Goal: Task Accomplishment & Management: Manage account settings

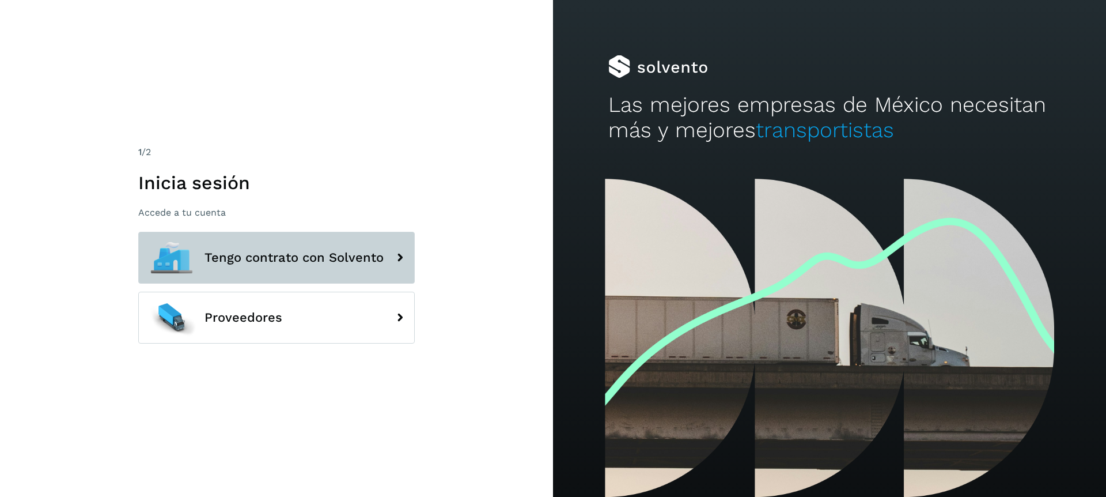
click at [317, 183] on button "Tengo contrato con Solvento" at bounding box center [276, 258] width 277 height 52
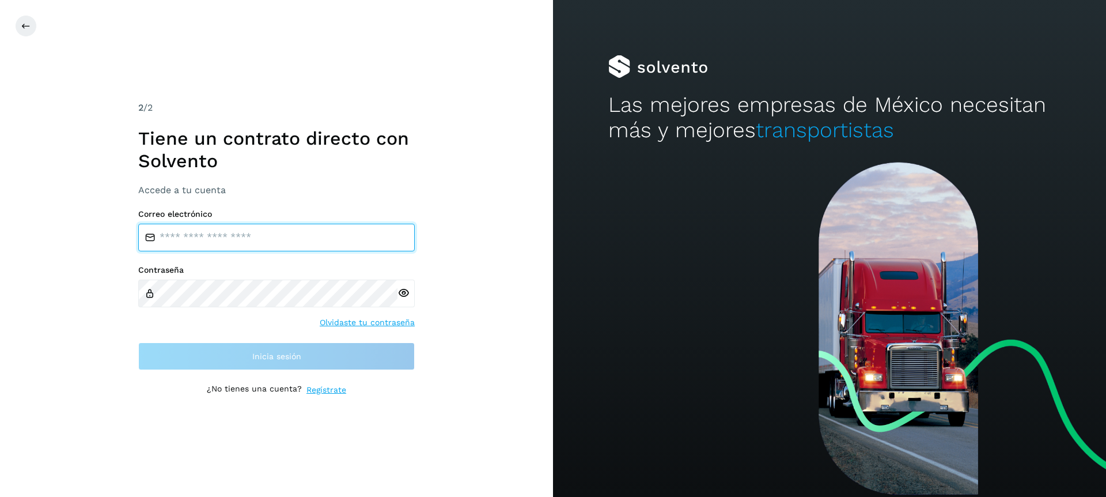
click at [220, 183] on input "email" at bounding box center [276, 238] width 277 height 28
type input "**********"
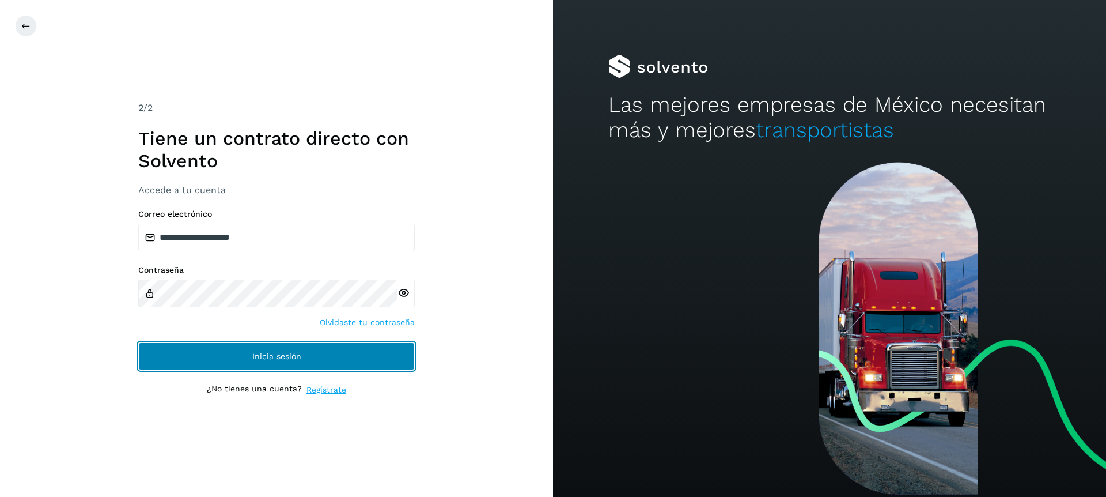
click at [277, 183] on span "Inicia sesión" at bounding box center [276, 356] width 49 height 8
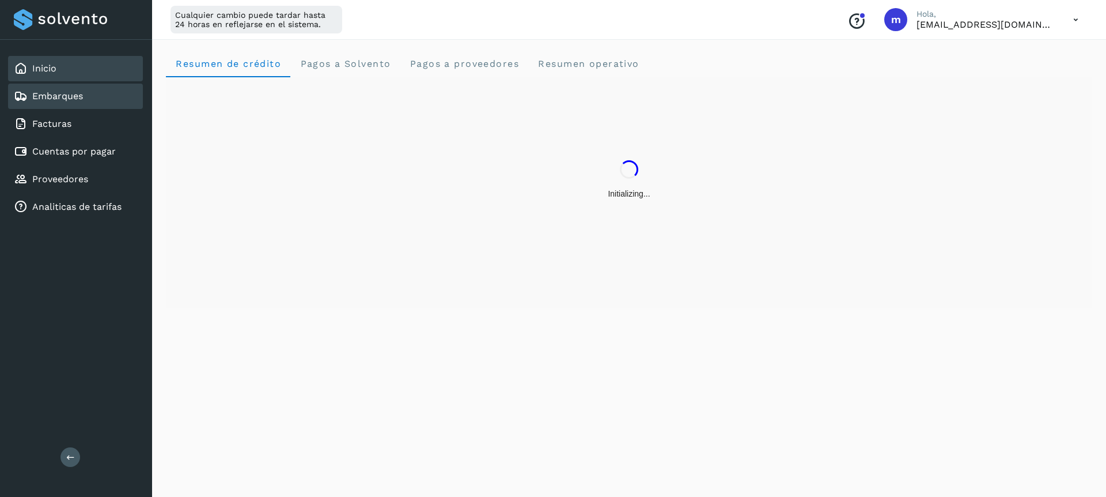
click at [61, 94] on link "Embarques" at bounding box center [57, 95] width 51 height 11
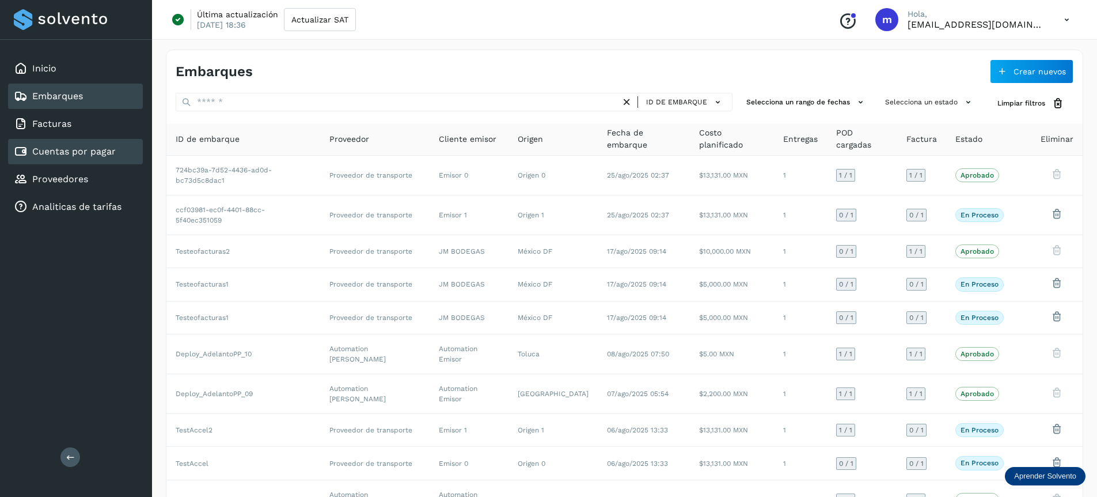
click at [57, 156] on link "Cuentas por pagar" at bounding box center [74, 151] width 84 height 11
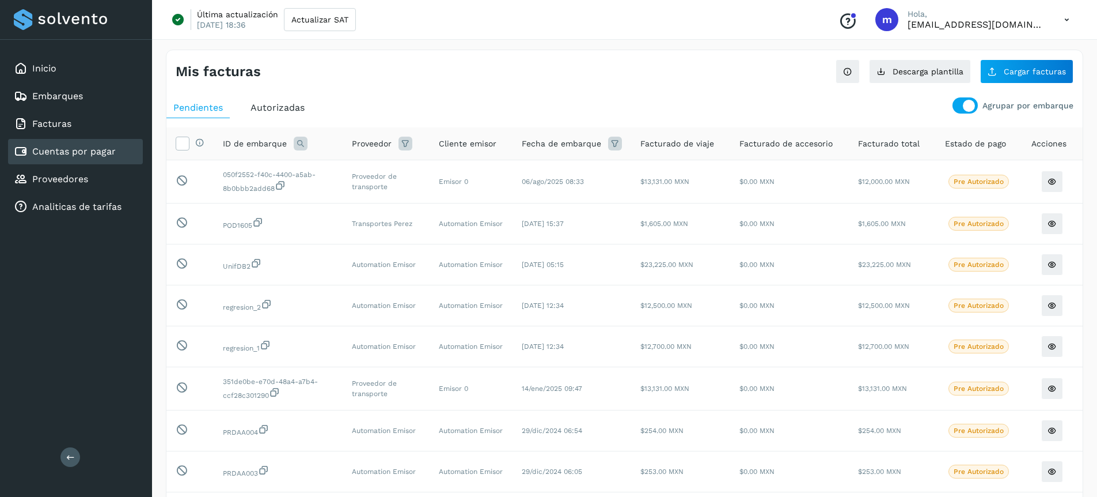
click at [276, 107] on span "Autorizadas" at bounding box center [278, 107] width 54 height 11
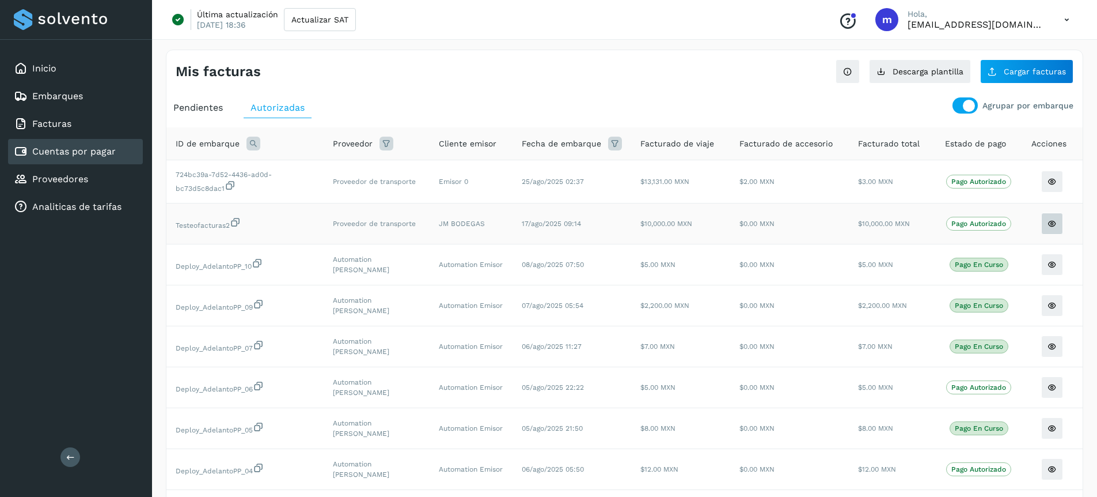
click at [1059, 183] on button at bounding box center [1052, 224] width 22 height 22
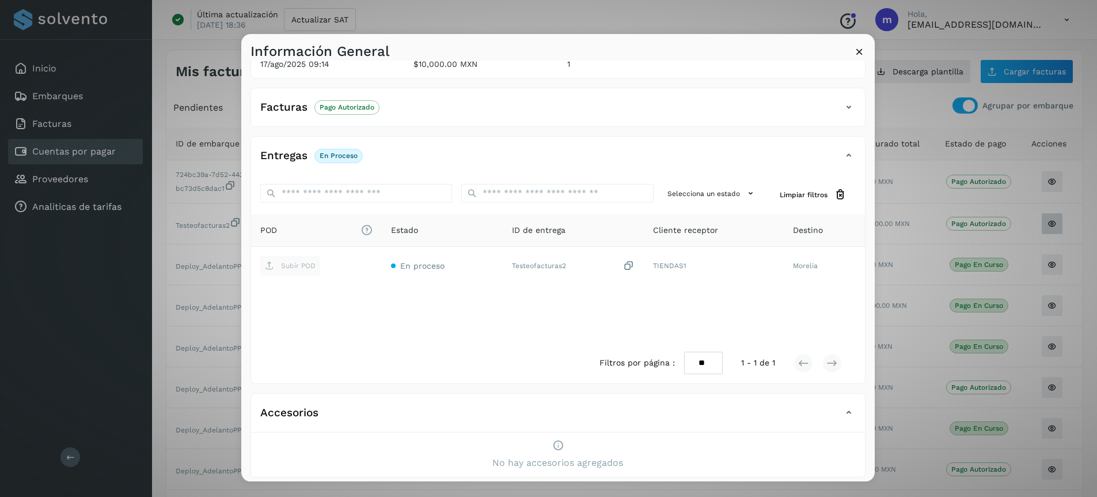
scroll to position [108, 0]
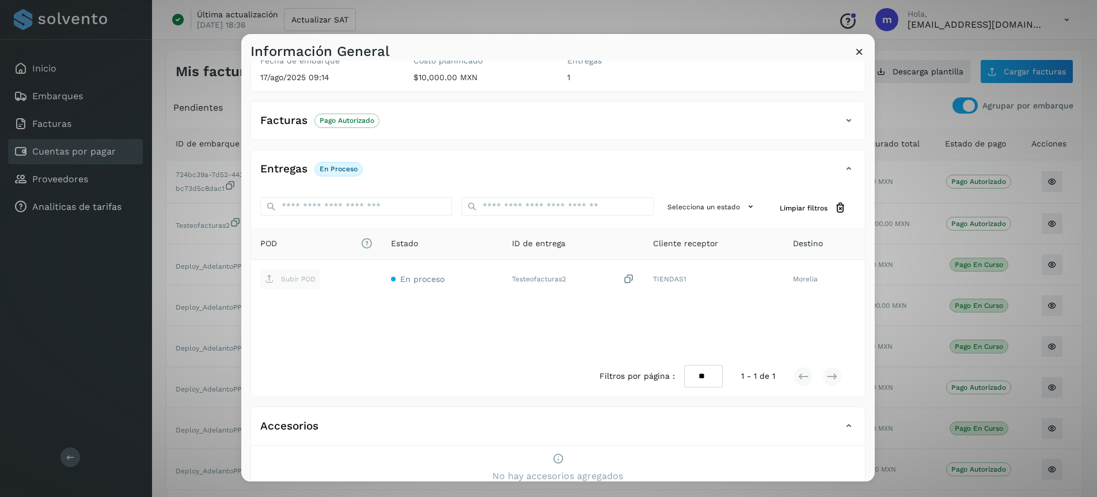
click at [675, 122] on div "Facturas Pago Autorizado" at bounding box center [546, 121] width 591 height 20
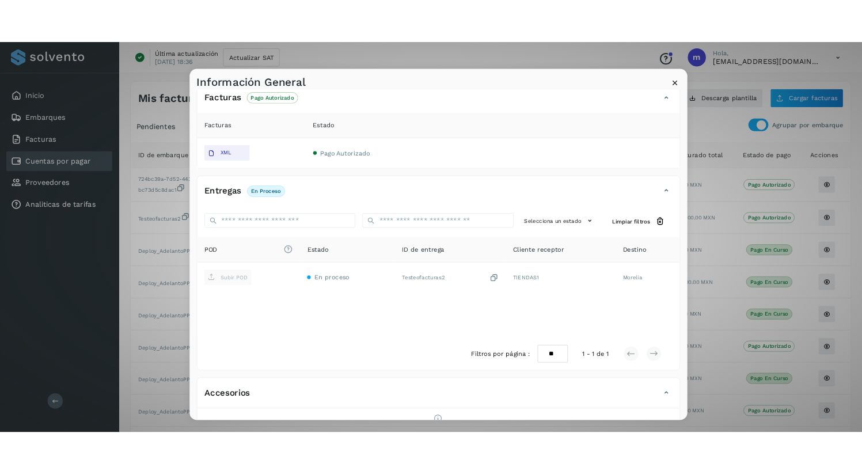
scroll to position [206, 0]
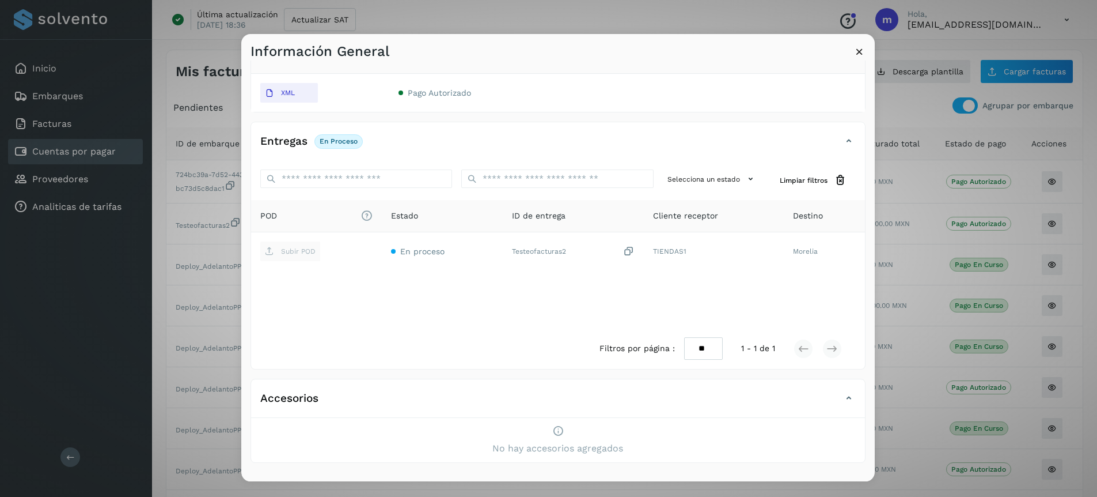
click at [857, 54] on icon at bounding box center [860, 52] width 12 height 12
